Goal: Information Seeking & Learning: Learn about a topic

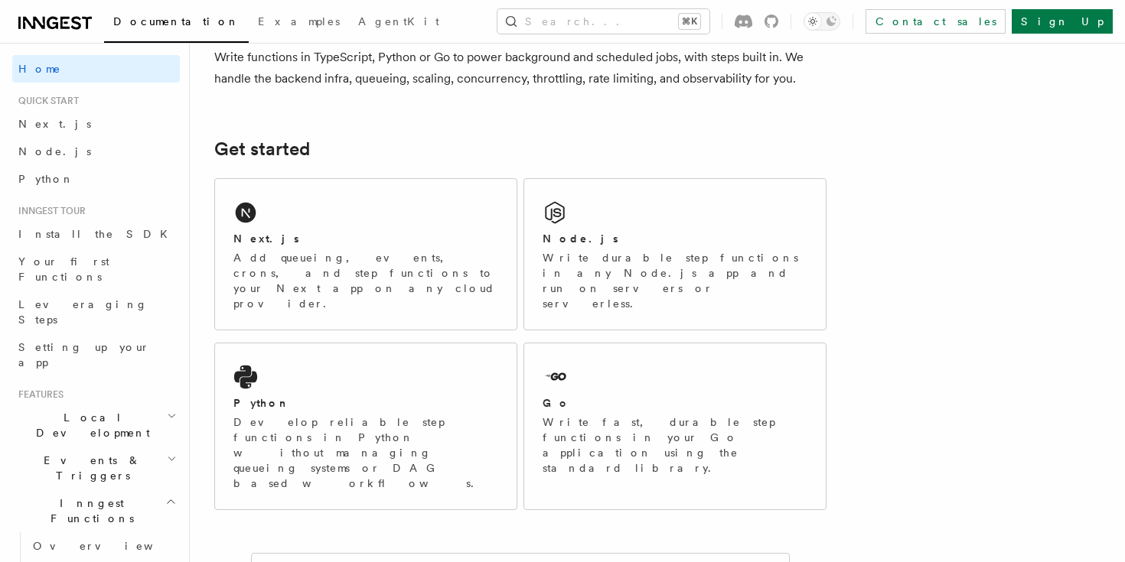
scroll to position [141, 0]
click at [109, 447] on h2 "Events & Triggers" at bounding box center [96, 468] width 168 height 43
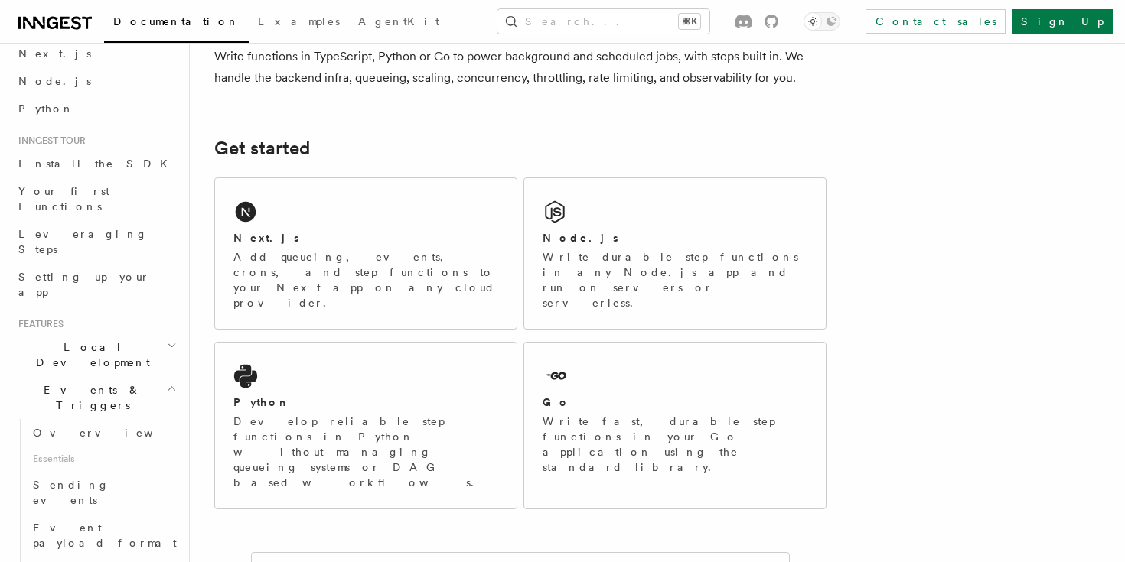
scroll to position [75, 0]
click at [79, 422] on span "Overview" at bounding box center [112, 428] width 158 height 12
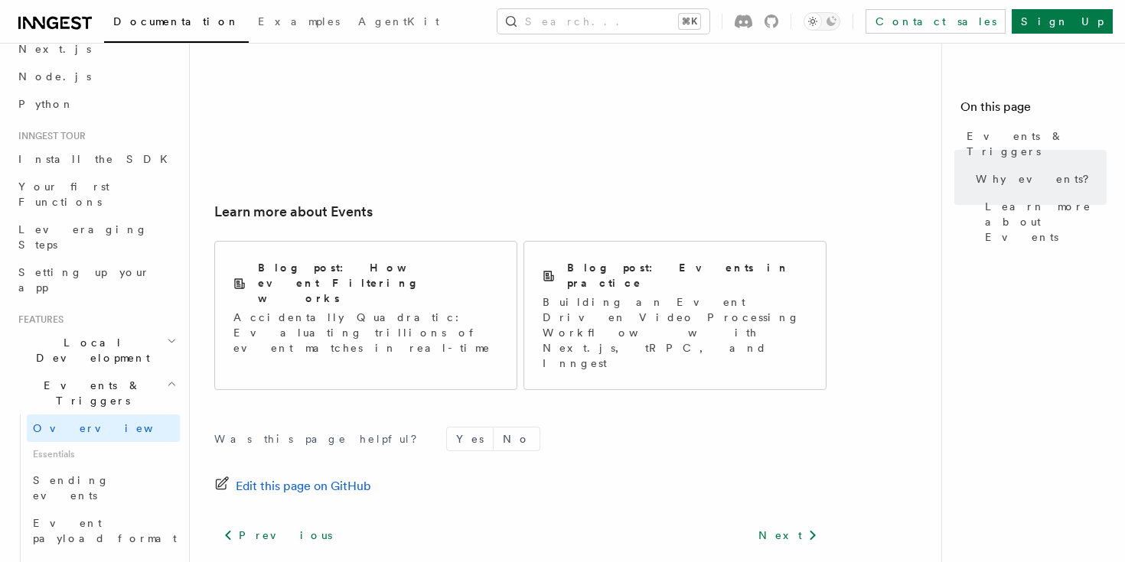
scroll to position [1101, 0]
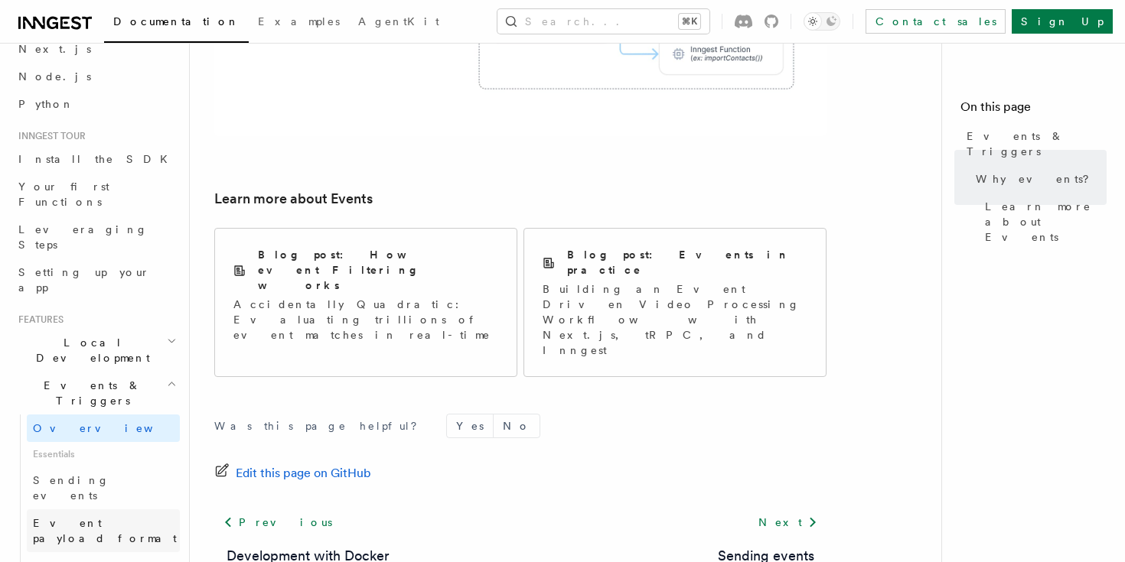
click at [101, 517] on span "Event payload format" at bounding box center [105, 531] width 144 height 28
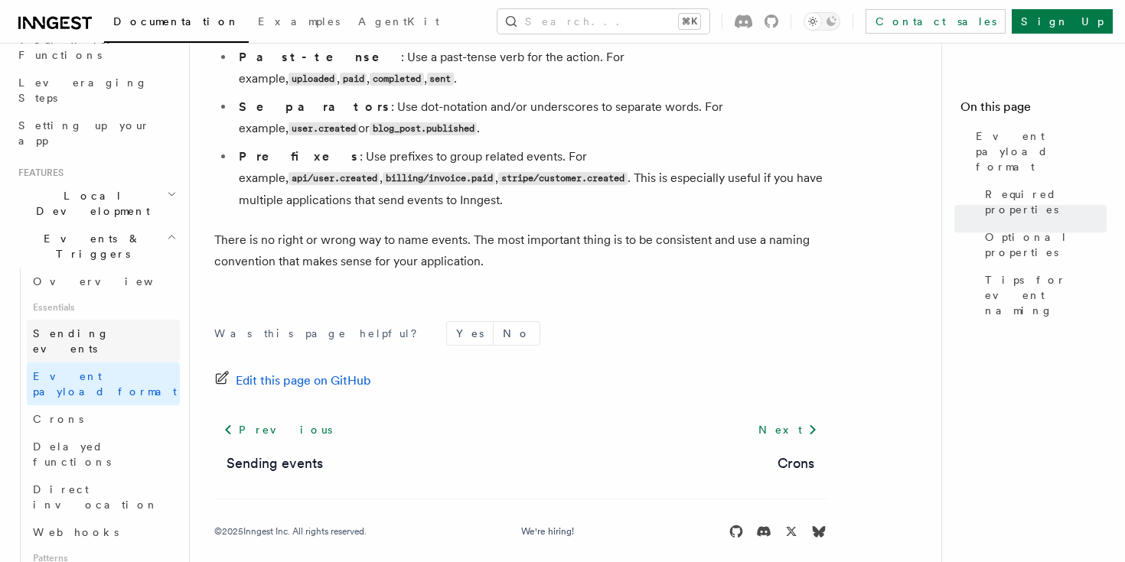
scroll to position [227, 0]
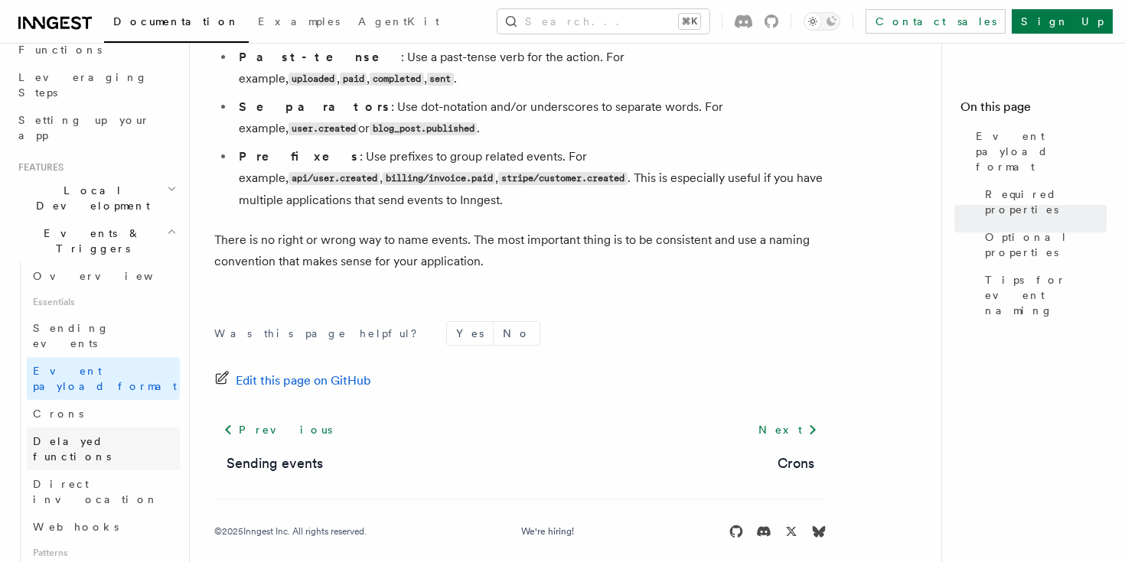
click at [72, 435] on span "Delayed functions" at bounding box center [72, 449] width 78 height 28
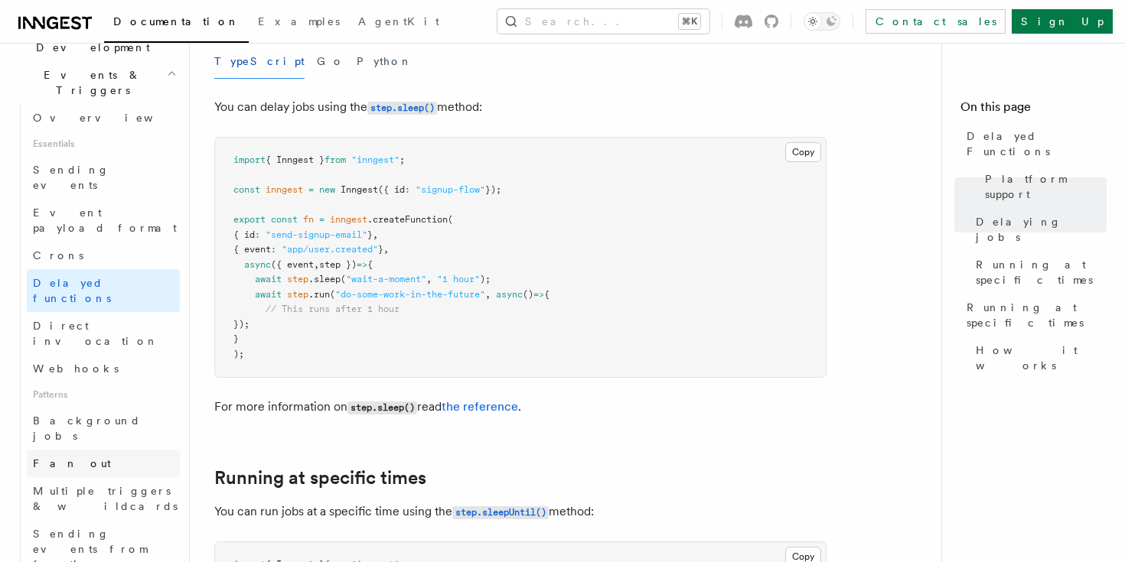
scroll to position [387, 0]
click at [117, 484] on span "Multiple triggers & wildcards" at bounding box center [105, 498] width 145 height 28
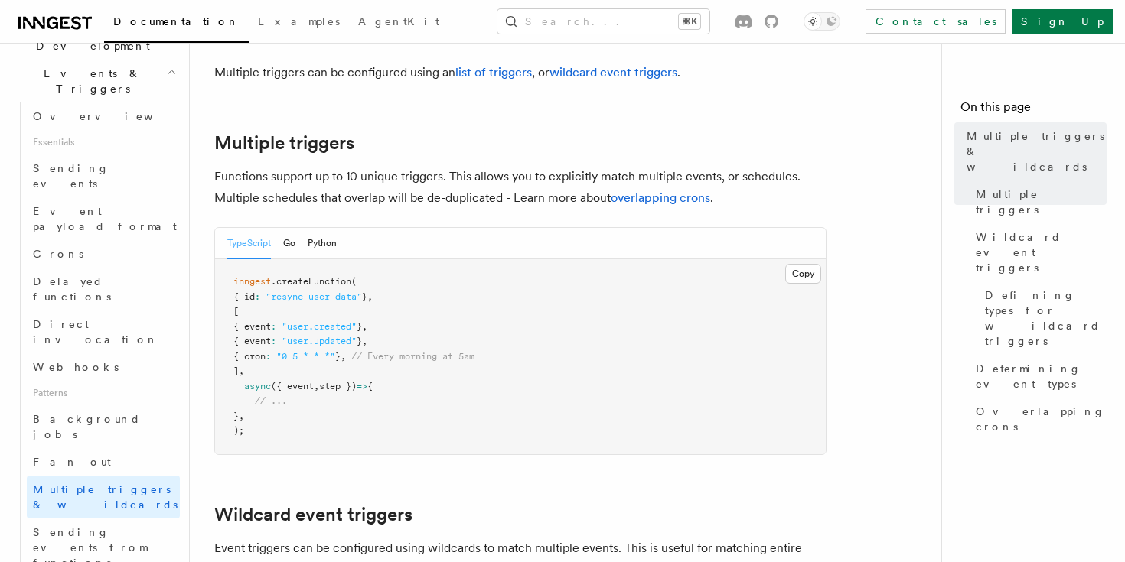
scroll to position [179, 0]
click at [121, 527] on span "Sending events from functions" at bounding box center [90, 548] width 114 height 43
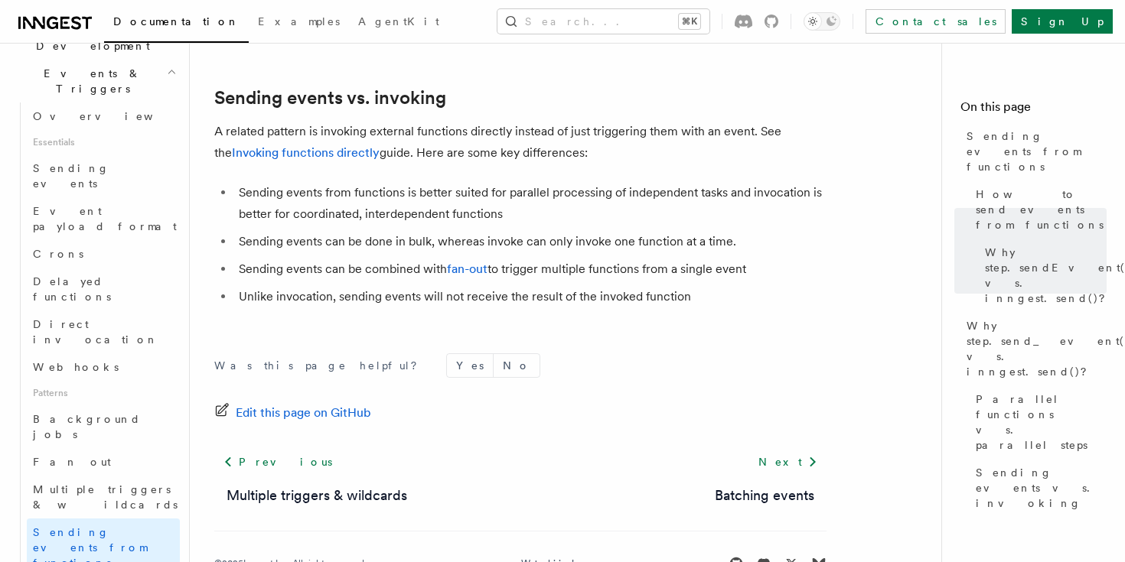
scroll to position [2193, 0]
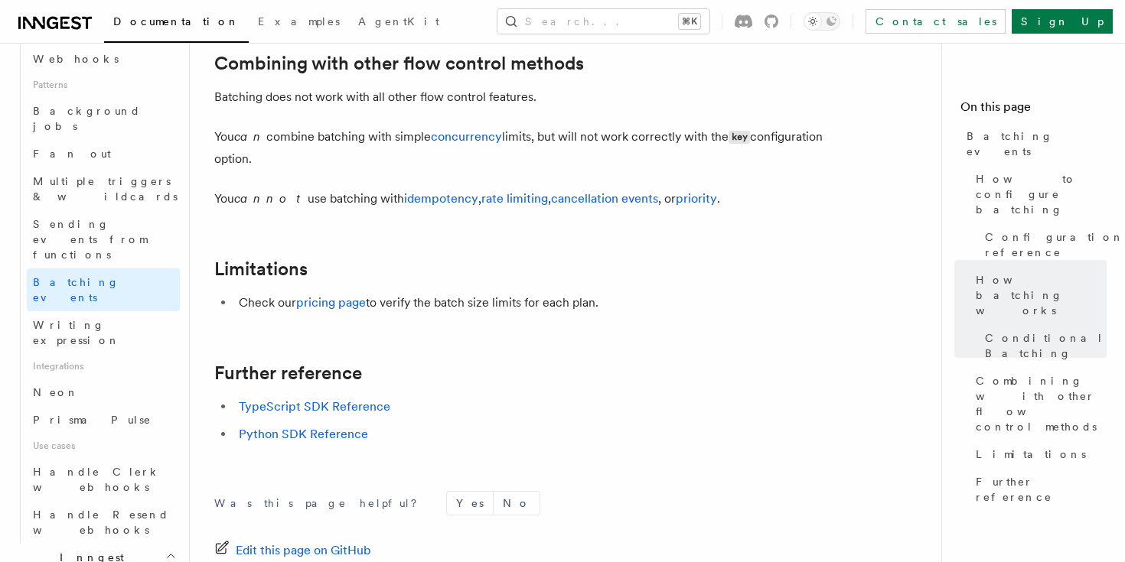
scroll to position [699, 0]
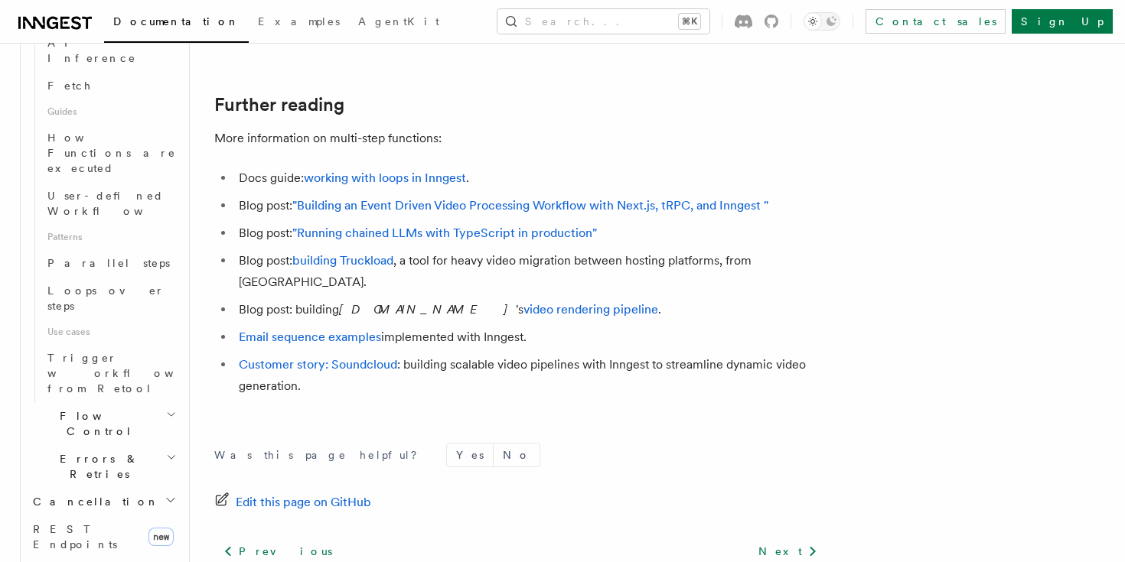
scroll to position [5296, 0]
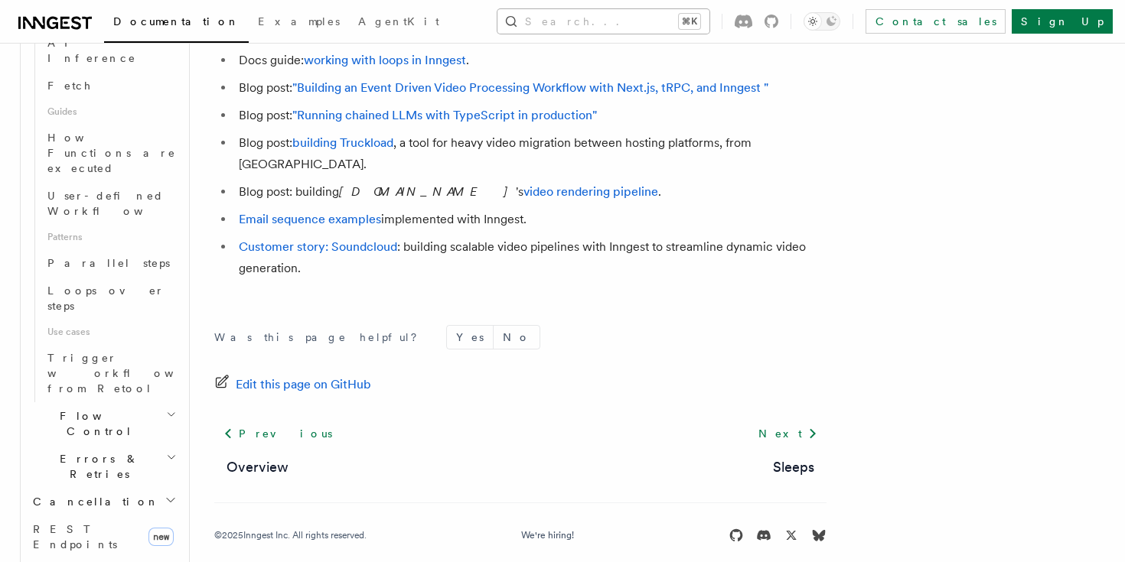
click at [578, 18] on button "Search... ⌘K" at bounding box center [603, 21] width 212 height 24
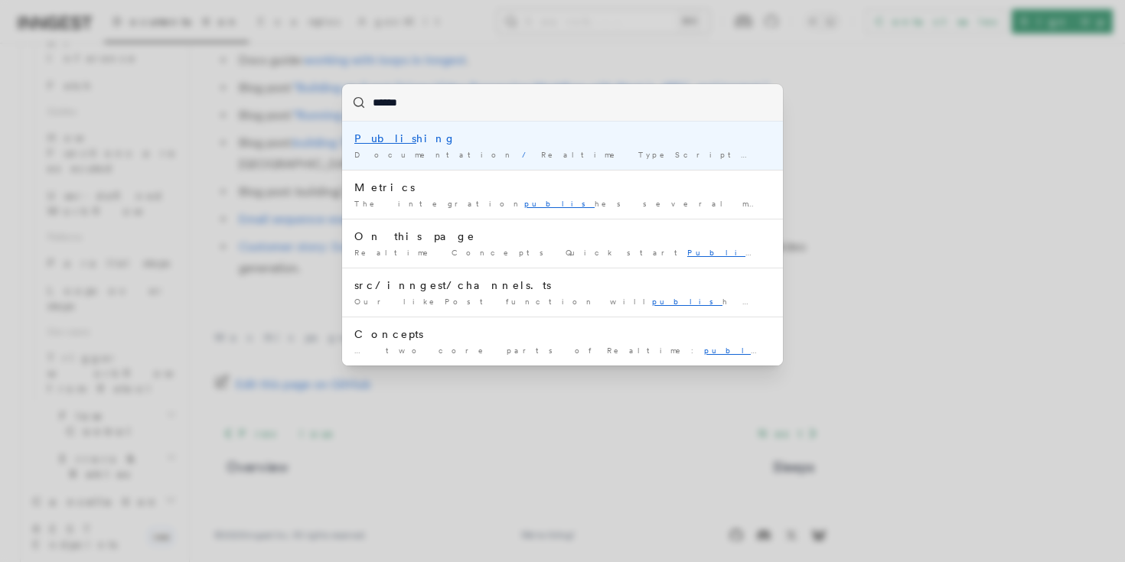
type input "*******"
click at [406, 135] on div "Publish ing" at bounding box center [562, 138] width 416 height 15
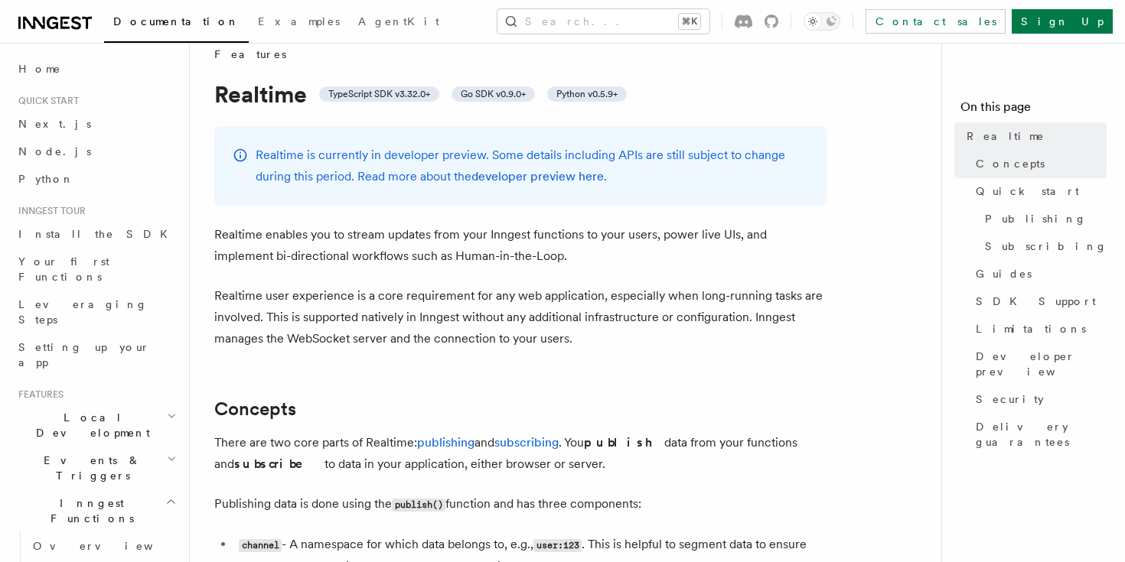
scroll to position [8, 0]
